Goal: Information Seeking & Learning: Understand process/instructions

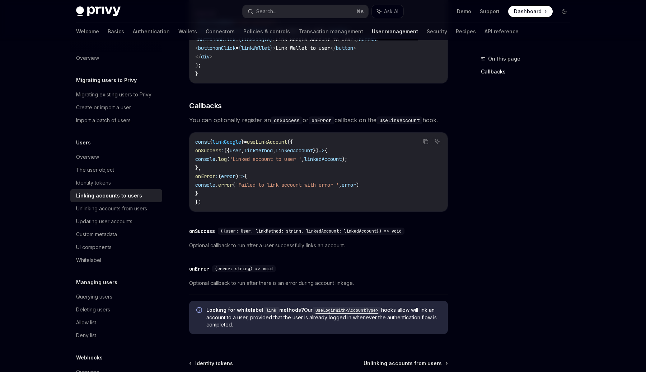
scroll to position [611, 0]
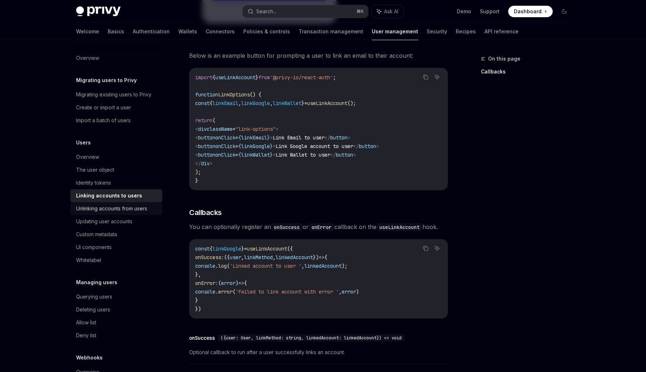
click at [127, 204] on div "Unlinking accounts from users" at bounding box center [111, 208] width 71 height 9
type textarea "*"
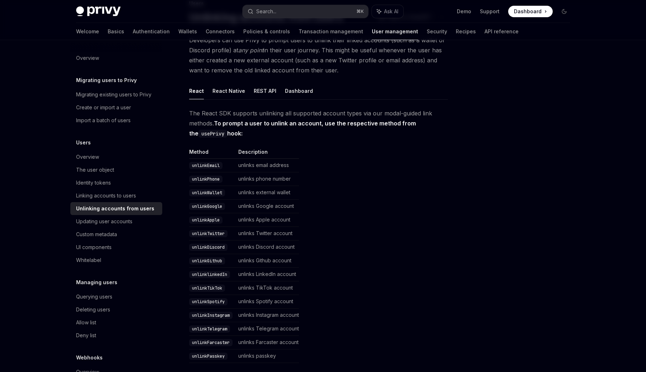
scroll to position [62, 0]
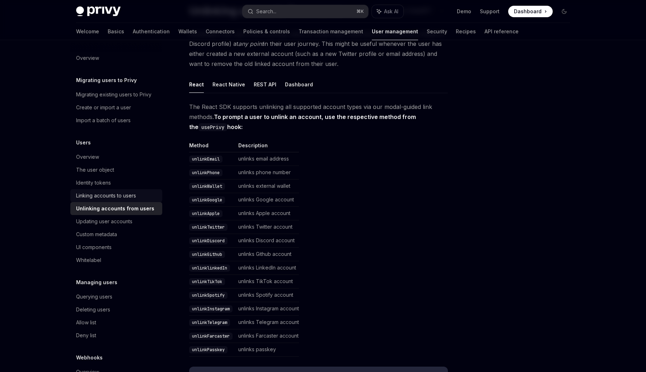
click at [115, 196] on div "Linking accounts to users" at bounding box center [106, 196] width 60 height 9
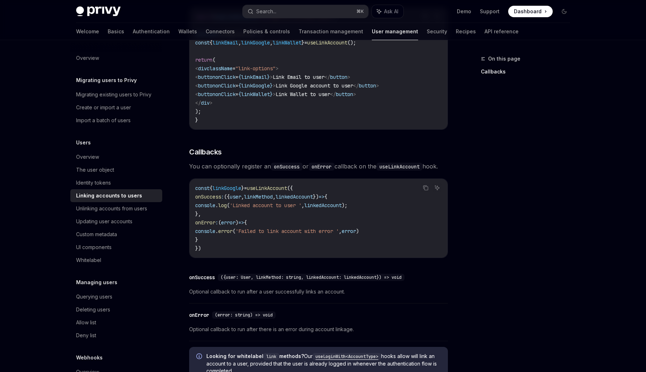
scroll to position [677, 0]
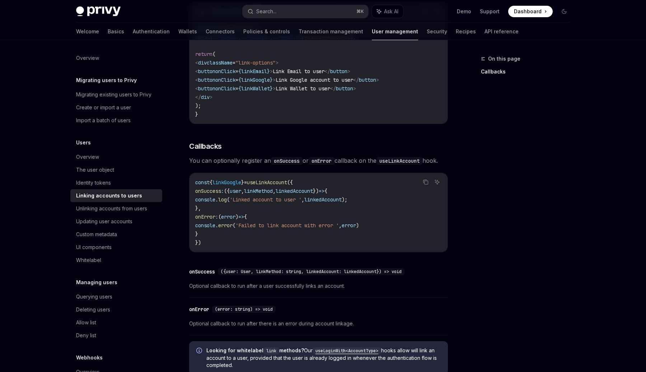
drag, startPoint x: 214, startPoint y: 234, endPoint x: 189, endPoint y: 192, distance: 48.9
click at [189, 192] on div "const { linkGoogle } = useLinkAccount ({ onSuccess : ({ user , linkMethod , lin…" at bounding box center [318, 212] width 258 height 79
click at [263, 239] on code "const { linkGoogle } = useLinkAccount ({ onSuccess : ({ user , linkMethod , lin…" at bounding box center [318, 212] width 246 height 69
drag, startPoint x: 230, startPoint y: 234, endPoint x: 200, endPoint y: 193, distance: 50.4
click at [200, 193] on code "const { linkGoogle } = useLinkAccount ({ onSuccess : ({ user , linkMethod , lin…" at bounding box center [318, 212] width 246 height 69
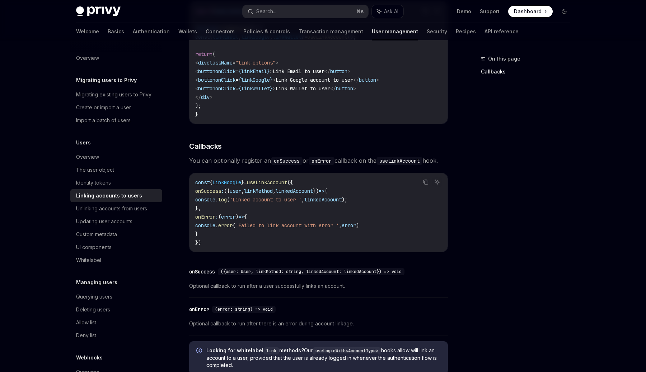
copy code "onSuccess : ({ user , linkMethod , linkedAccount }) => { console . log ( 'Linke…"
click at [271, 183] on span "useLinkAccount" at bounding box center [267, 182] width 40 height 6
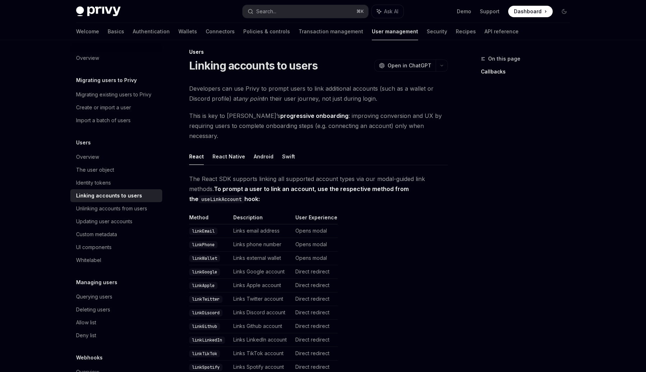
scroll to position [0, 0]
